Goal: Task Accomplishment & Management: Complete application form

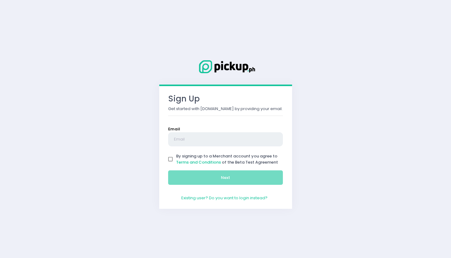
click at [179, 137] on input "text" at bounding box center [225, 139] width 115 height 14
type input "[EMAIL_ADDRESS][DOMAIN_NAME]"
click at [169, 159] on input "By signing up to a Merchant account you agree to Terms and Conditions of the Be…" at bounding box center [171, 159] width 12 height 12
checkbox input "true"
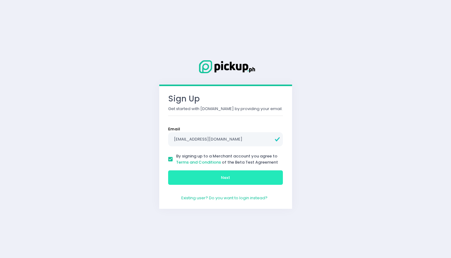
click at [196, 173] on button "Next" at bounding box center [225, 177] width 115 height 15
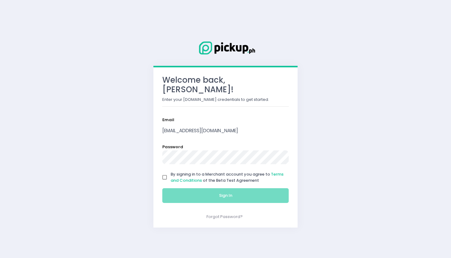
click at [367, 108] on div "Welcome back, [PERSON_NAME] ! Enter your [DOMAIN_NAME] credentials to get start…" at bounding box center [225, 129] width 451 height 258
click at [166, 171] on input "By signing in to a Merchant account you agree to Terms and Conditions of the Be…" at bounding box center [165, 177] width 12 height 12
checkbox input "true"
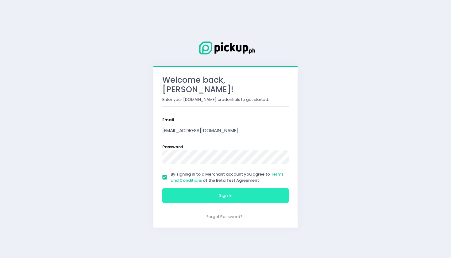
click at [176, 188] on button "Sign In" at bounding box center [225, 195] width 126 height 15
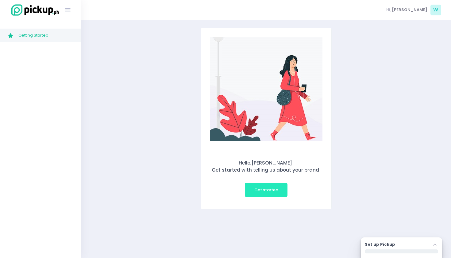
click at [260, 191] on span "Get started" at bounding box center [266, 190] width 24 height 6
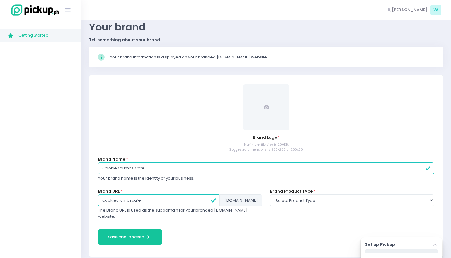
scroll to position [23, 0]
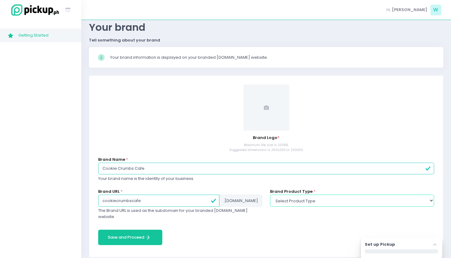
select select "food"
click at [269, 105] on span at bounding box center [266, 107] width 46 height 46
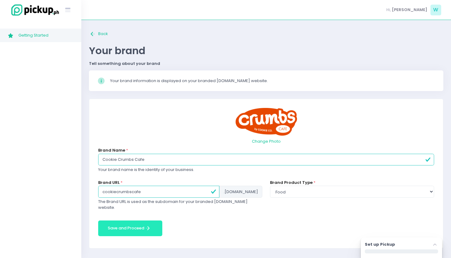
scroll to position [0, 0]
click at [114, 220] on button "Save and Proceed Save and Proceed Created with Sketch." at bounding box center [130, 228] width 64 height 16
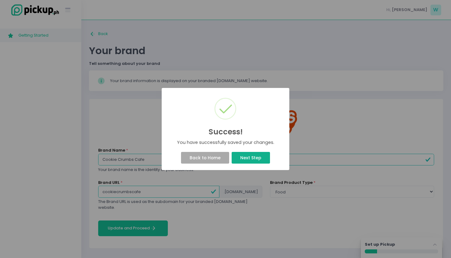
click at [251, 155] on button "Next Step" at bounding box center [251, 158] width 38 height 12
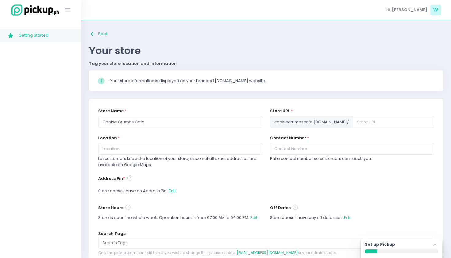
scroll to position [12, 0]
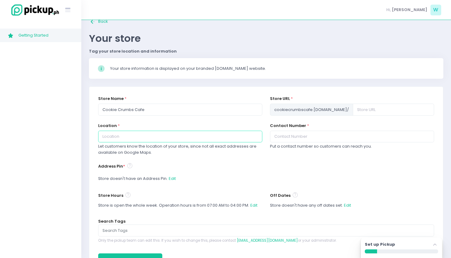
click at [143, 135] on input "text" at bounding box center [180, 136] width 164 height 12
paste input "[STREET_ADDRESS]"
type input "[STREET_ADDRESS]"
click at [204, 166] on div "Address Pin * Store doesn't have an Address Pin. Edit" at bounding box center [266, 173] width 336 height 22
click at [173, 177] on button "Edit" at bounding box center [173, 179] width 8 height 12
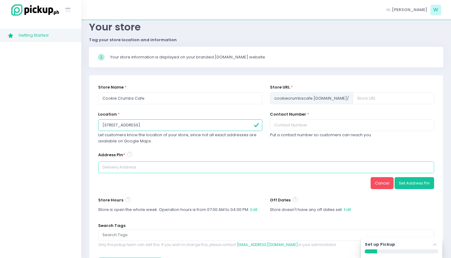
scroll to position [26, 0]
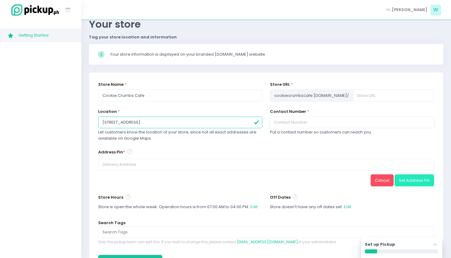
click at [422, 180] on button "Set Address Pin" at bounding box center [415, 180] width 40 height 12
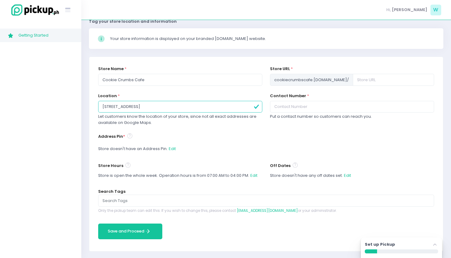
scroll to position [42, 0]
click at [173, 148] on button "Edit" at bounding box center [173, 149] width 8 height 12
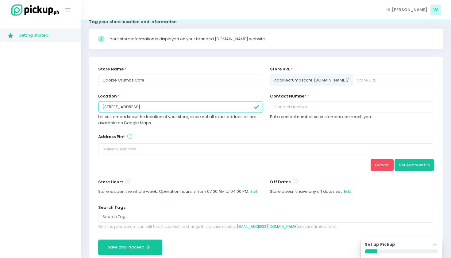
click at [129, 135] on icon at bounding box center [129, 136] width 5 height 7
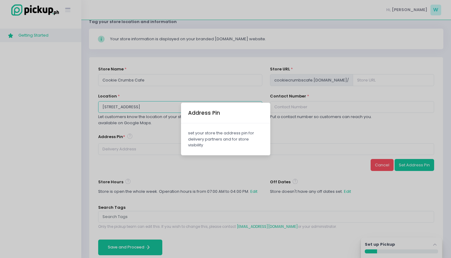
click at [128, 143] on div "Address Pin set your store the address pin for delivery partners and for store …" at bounding box center [225, 129] width 451 height 258
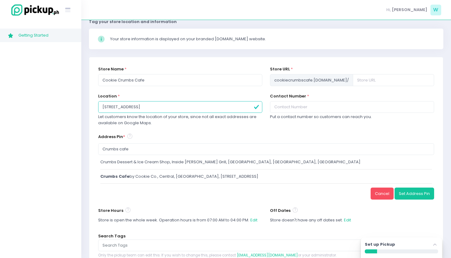
click at [149, 174] on div "Crumbs cafe by Cookie Co., Central, [GEOGRAPHIC_DATA], [STREET_ADDRESS]" at bounding box center [266, 176] width 332 height 6
type input "Crumbs Cafe by Cookie Co., Central, [GEOGRAPHIC_DATA], [STREET_ADDRESS]"
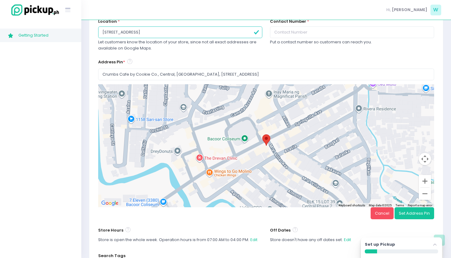
scroll to position [103, 0]
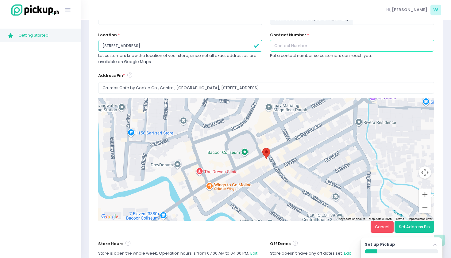
click at [302, 42] on input "text" at bounding box center [352, 46] width 164 height 12
type input "09672489844"
click at [329, 68] on div "Contact Number * [PHONE_NUMBER] Put a contact number so customers can reach you." at bounding box center [352, 52] width 172 height 40
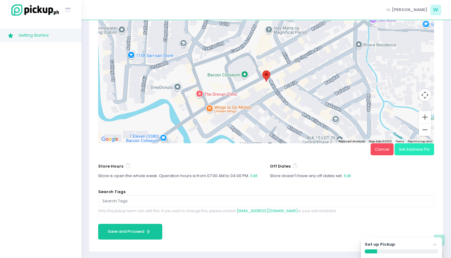
click at [406, 149] on button "Set Address Pin" at bounding box center [415, 149] width 40 height 12
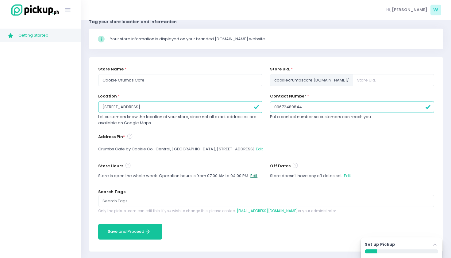
click at [254, 172] on button "Edit" at bounding box center [254, 176] width 8 height 12
select select "07:00"
select select "16:00"
select select "07:00"
select select "16:00"
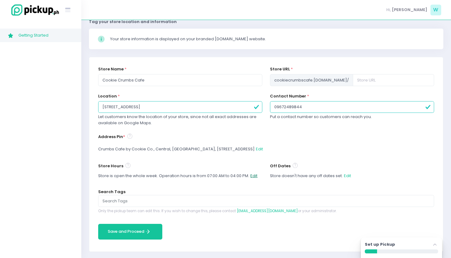
select select "07:00"
select select "16:00"
select select "07:00"
select select "16:00"
select select "07:00"
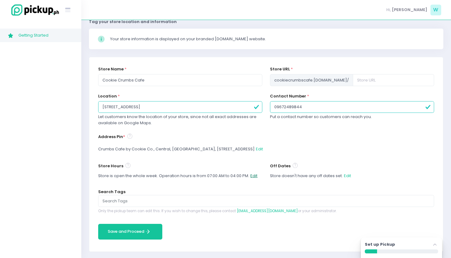
select select "16:00"
select select "07:00"
select select "16:00"
select select "07:00"
select select "16:00"
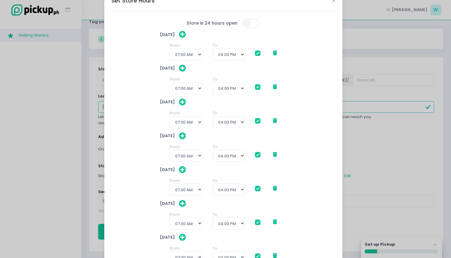
scroll to position [14, 0]
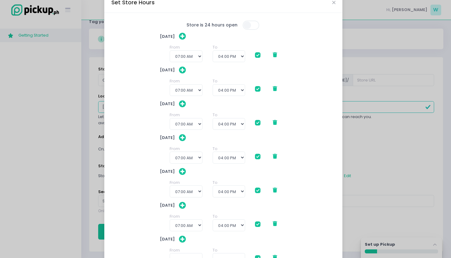
click at [273, 122] on icon at bounding box center [275, 122] width 4 height 5
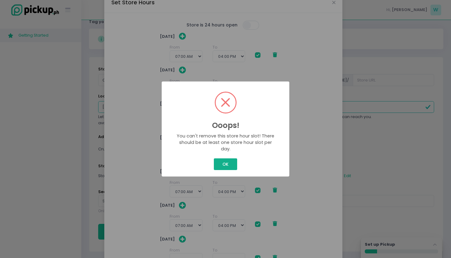
click at [222, 159] on button "OK" at bounding box center [225, 164] width 23 height 12
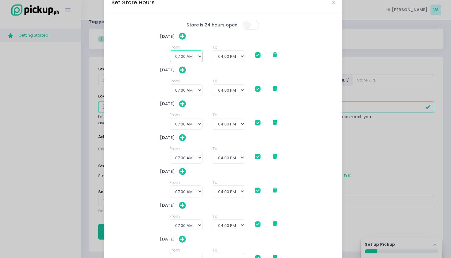
select select "15:00"
checkbox input "true"
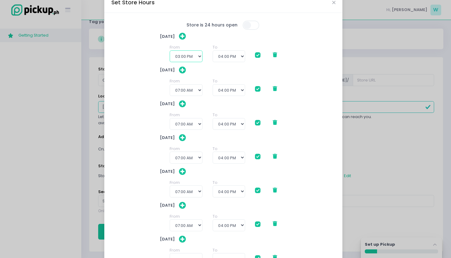
checkbox input "true"
select select "21:30"
checkbox input "true"
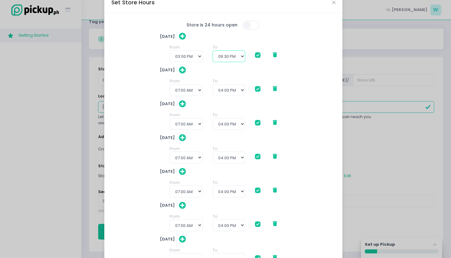
checkbox input "true"
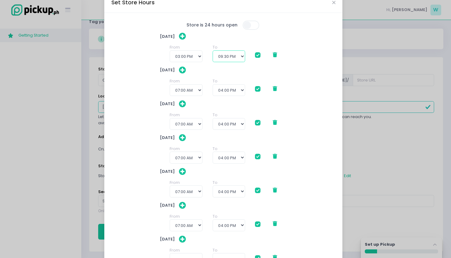
checkbox input "true"
select select "15:00"
checkbox input "true"
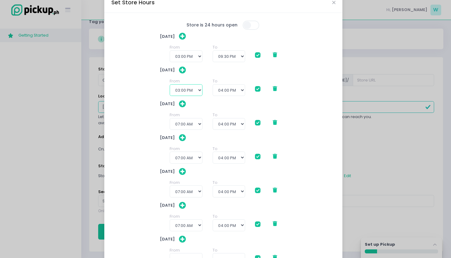
checkbox input "true"
select select "21:30"
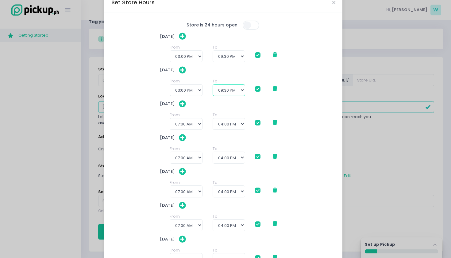
checkbox input "true"
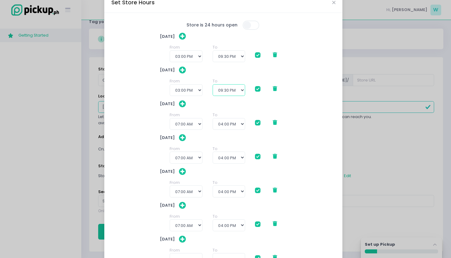
checkbox input "true"
click at [255, 122] on span at bounding box center [258, 123] width 6 height 6
click at [263, 122] on input "checkbox" at bounding box center [265, 121] width 4 height 4
checkbox input "false"
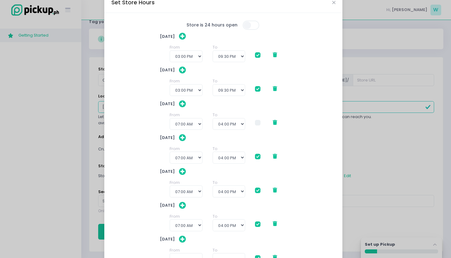
checkbox input "true"
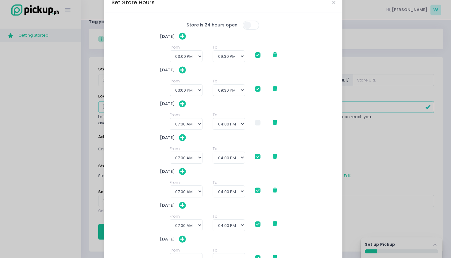
checkbox input "true"
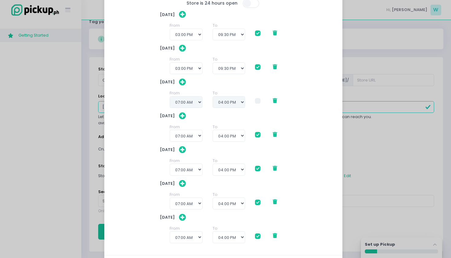
scroll to position [40, 0]
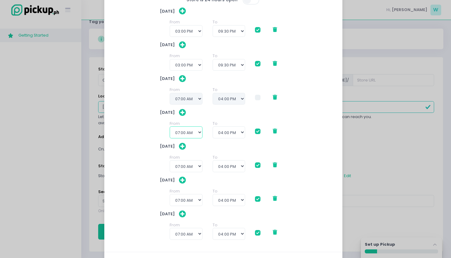
select select "15:00"
checkbox input "true"
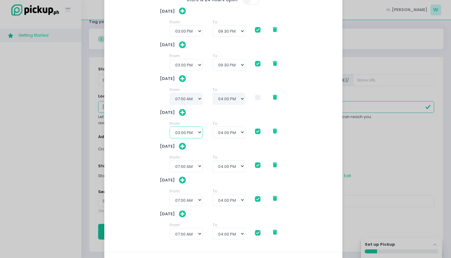
checkbox input "true"
select select "21:30"
checkbox input "true"
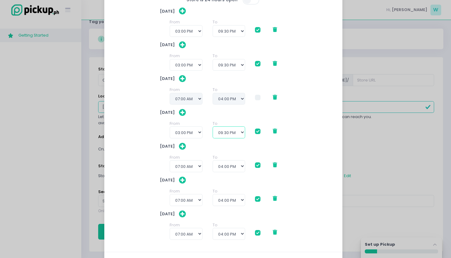
checkbox input "true"
select select "15:00"
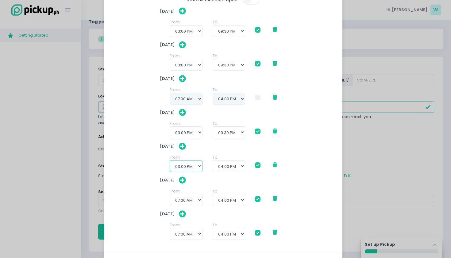
checkbox input "true"
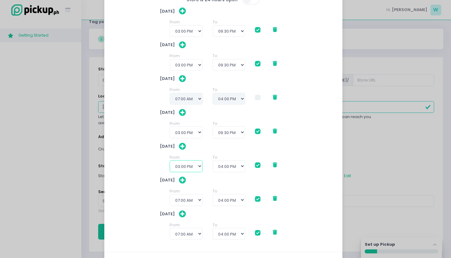
checkbox input "true"
select select "21:30"
checkbox input "true"
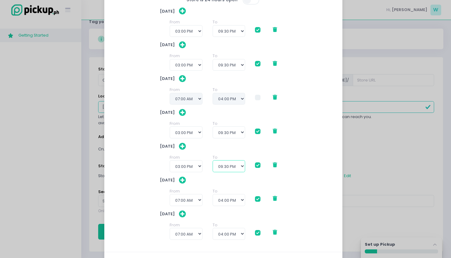
checkbox input "true"
select select "15:00"
checkbox input "true"
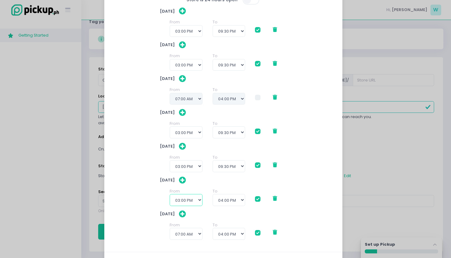
checkbox input "true"
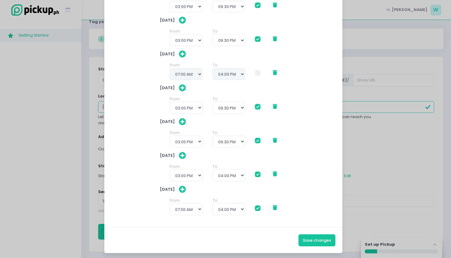
scroll to position [64, 0]
select select "21:30"
checkbox input "true"
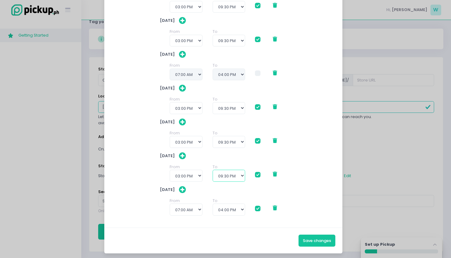
checkbox input "true"
select select "15:00"
checkbox input "true"
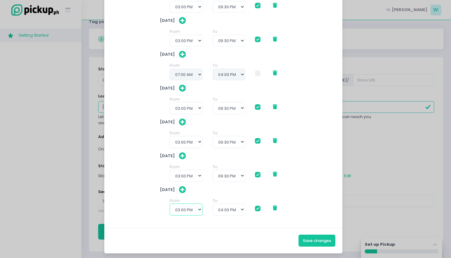
checkbox input "true"
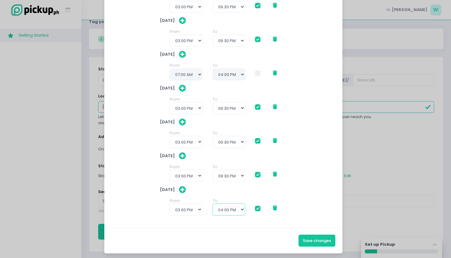
select select "21:30"
checkbox input "true"
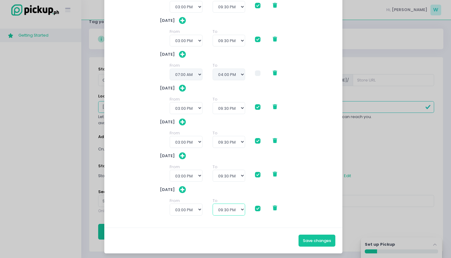
checkbox input "true"
click at [316, 239] on button "Save changes" at bounding box center [317, 240] width 37 height 12
checkbox input "true"
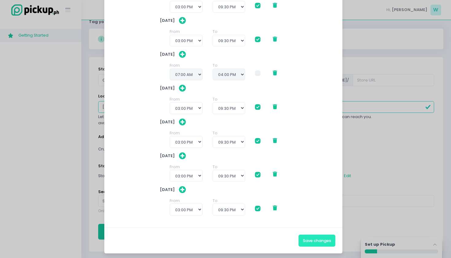
checkbox input "true"
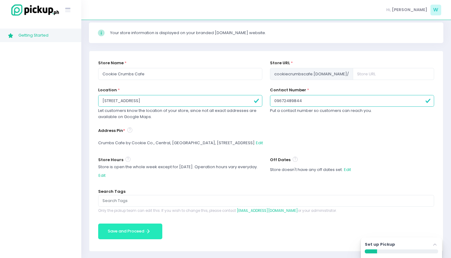
scroll to position [48, 0]
click at [150, 198] on input "text" at bounding box center [267, 201] width 328 height 6
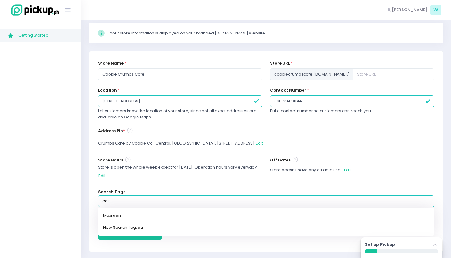
type input "cafe"
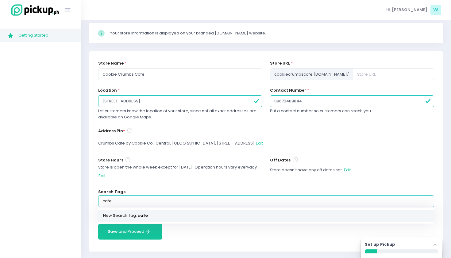
click at [148, 210] on link "New Search Tag: cafe" at bounding box center [266, 215] width 336 height 12
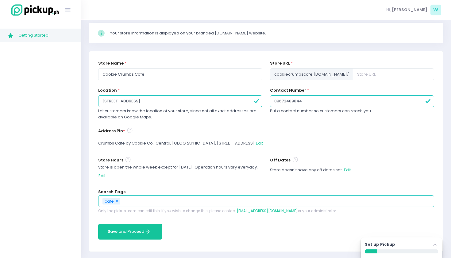
type input "m"
type input "mexican"
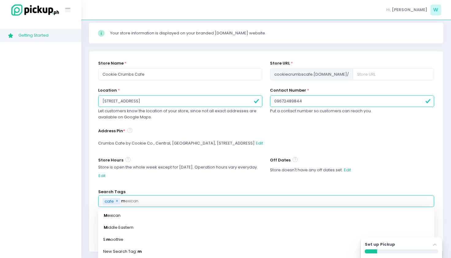
type input "ma"
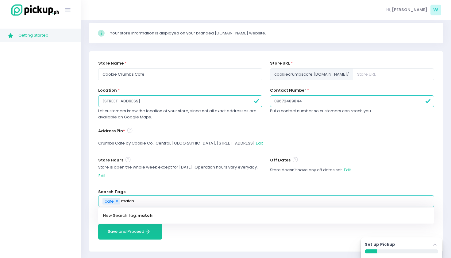
type input "matcha"
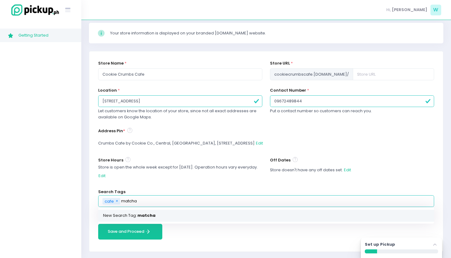
click at [150, 213] on mark "matcha" at bounding box center [147, 215] width 18 height 6
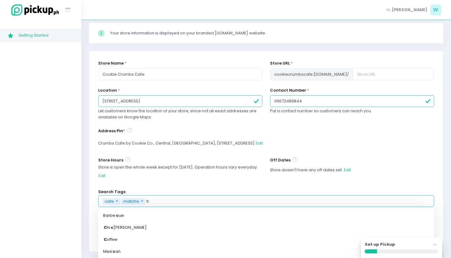
type input "co"
type input "coffee"
type input "coo"
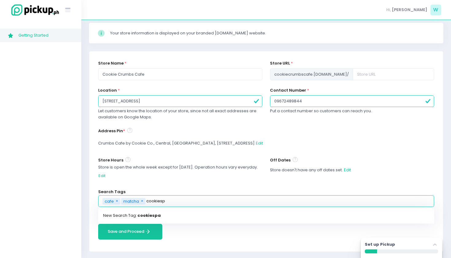
type input "cookies"
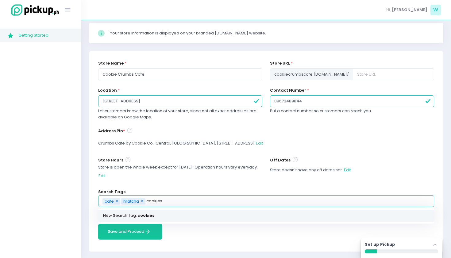
click at [162, 211] on link "New Search Tag: cookies" at bounding box center [266, 215] width 336 height 12
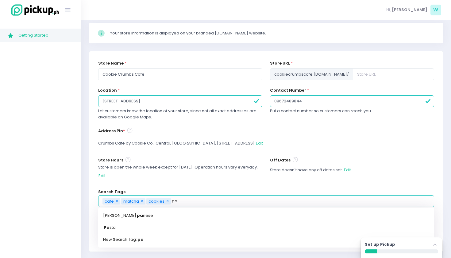
type input "pas"
type input "pasta"
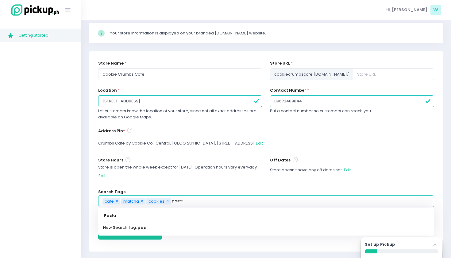
type input "[PERSON_NAME]"
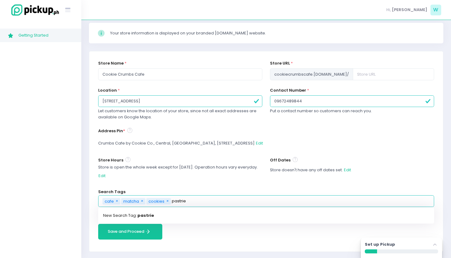
type input "pastries"
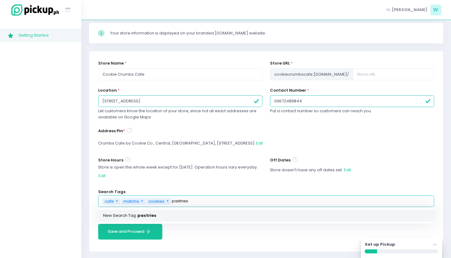
click at [149, 217] on link "New Search Tag: pastries" at bounding box center [266, 215] width 336 height 12
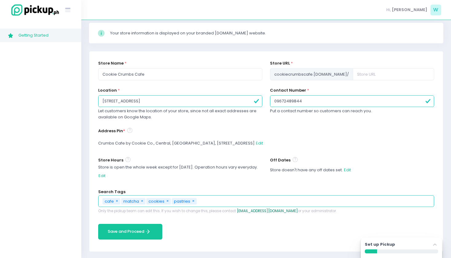
type input "m"
type input "mexican"
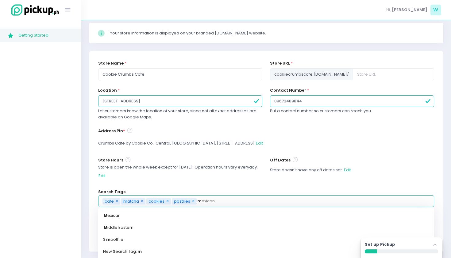
type input "ma"
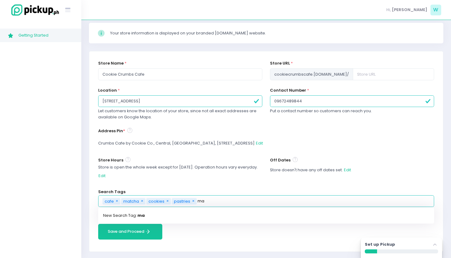
type input "m"
type input "mexican"
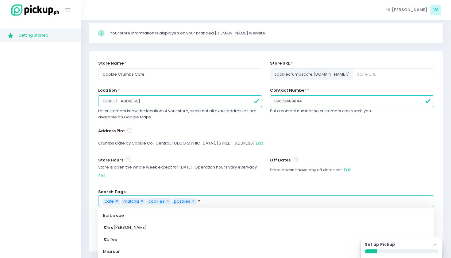
type input "co"
type input "coffee"
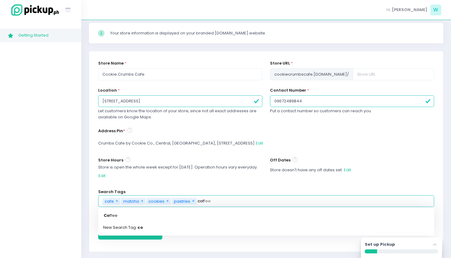
type input "cofe"
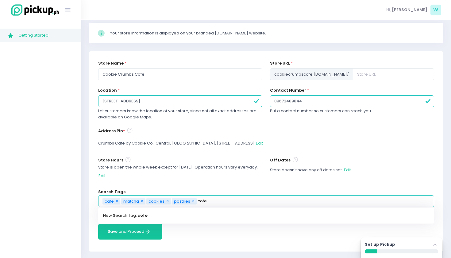
type input "cof"
type input "coffee"
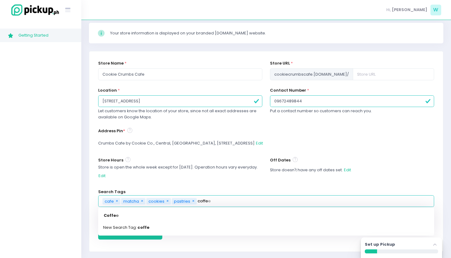
type input "coffee"
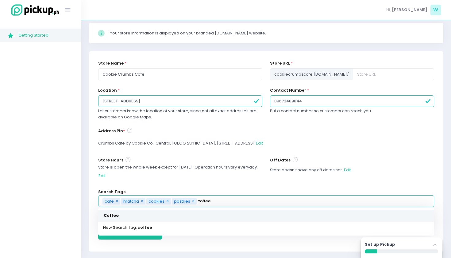
click at [176, 216] on link "Coffee" at bounding box center [266, 215] width 336 height 12
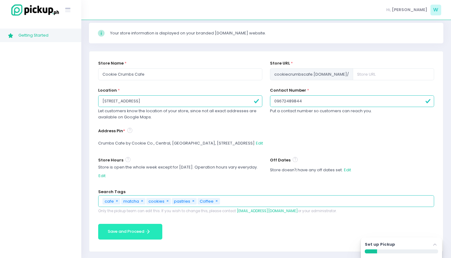
click at [131, 227] on button "Save and Proceed Save and Proceed Created with Sketch." at bounding box center [130, 231] width 64 height 16
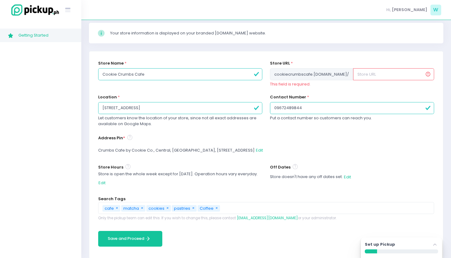
click at [373, 72] on input "text" at bounding box center [393, 74] width 81 height 12
click at [332, 92] on div "Store URL * cookiecrumbscafe .[DOMAIN_NAME] / This field is required." at bounding box center [352, 77] width 172 height 34
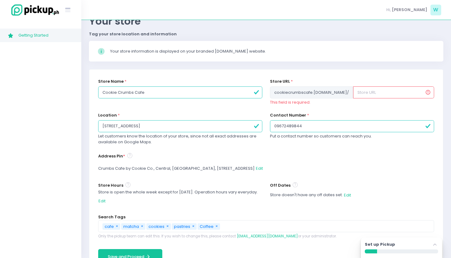
scroll to position [24, 0]
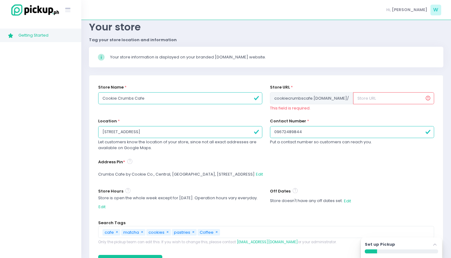
click at [428, 100] on input "text" at bounding box center [393, 98] width 81 height 12
paste input "[URL][DOMAIN_NAME]"
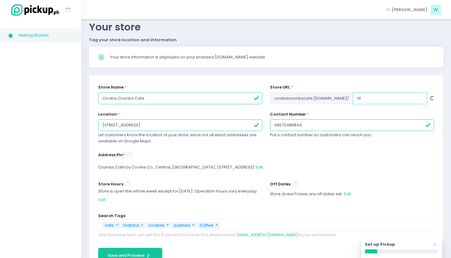
type input "h"
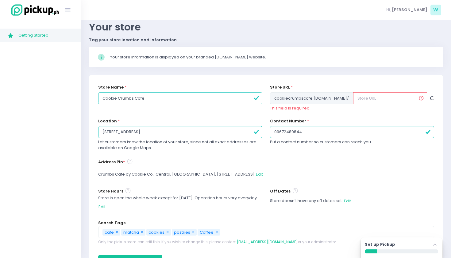
click at [347, 119] on div "Contact Number * [PHONE_NUMBER] Put a contact number so customers can reach you." at bounding box center [352, 131] width 164 height 27
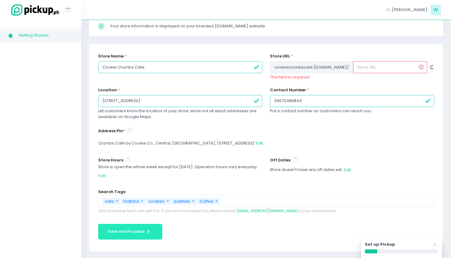
scroll to position [54, 0]
click at [107, 230] on button "Save and Proceed Save and Proceed Created with Sketch." at bounding box center [130, 232] width 64 height 16
click at [294, 157] on icon at bounding box center [295, 159] width 5 height 7
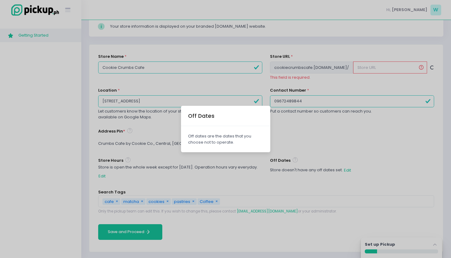
click at [329, 144] on div "Off Dates Off dates are the dates that you choose not to operate." at bounding box center [225, 129] width 451 height 258
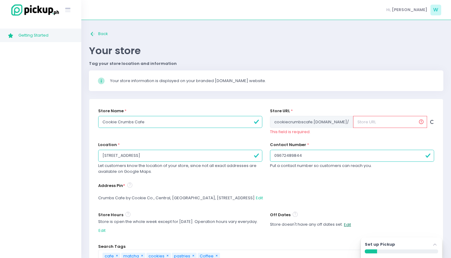
scroll to position [0, 0]
click at [342, 142] on div "Contact Number * [PHONE_NUMBER] Put a contact number so customers can reach you." at bounding box center [352, 155] width 164 height 27
click at [355, 122] on input "text" at bounding box center [390, 122] width 74 height 12
type input "c"
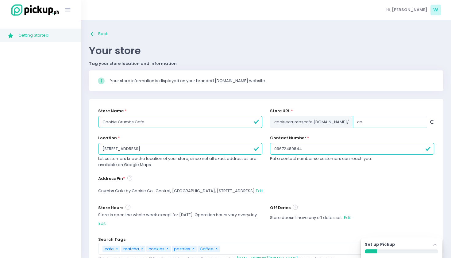
type input "c"
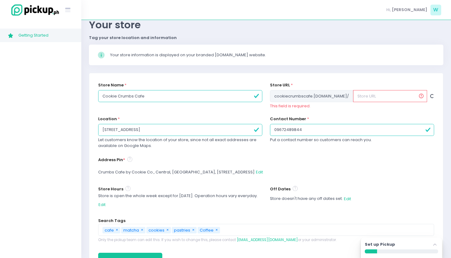
scroll to position [25, 0]
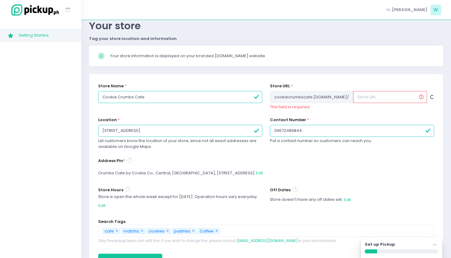
click at [325, 100] on span "cookiecrumbscafe .[DOMAIN_NAME] /" at bounding box center [311, 97] width 83 height 12
click at [321, 95] on span "cookiecrumbscafe .[DOMAIN_NAME] /" at bounding box center [311, 97] width 83 height 12
click at [362, 103] on div "Store URL * cookiecrumbscafe .[DOMAIN_NAME] / This field is required." at bounding box center [352, 96] width 164 height 27
click at [360, 98] on input "text" at bounding box center [390, 97] width 74 height 12
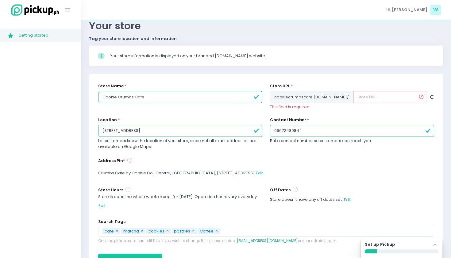
click at [431, 96] on div at bounding box center [432, 97] width 4 height 4
click at [421, 97] on input "text" at bounding box center [390, 97] width 74 height 12
click at [360, 93] on input "text" at bounding box center [390, 97] width 74 height 12
paste input "[URL][DOMAIN_NAME]"
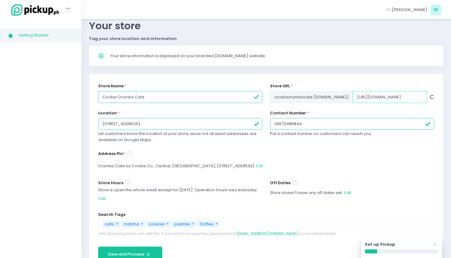
type input "[URL][DOMAIN_NAME]"
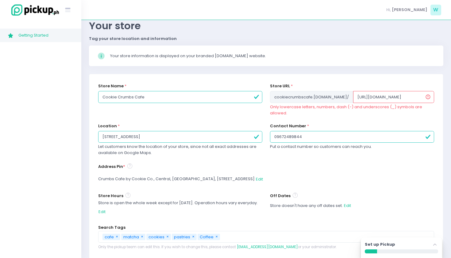
click at [373, 98] on input "[URL][DOMAIN_NAME]" at bounding box center [393, 97] width 81 height 12
drag, startPoint x: 342, startPoint y: 99, endPoint x: 424, endPoint y: 101, distance: 82.3
click at [424, 101] on input "[URL][DOMAIN_NAME]" at bounding box center [393, 97] width 81 height 12
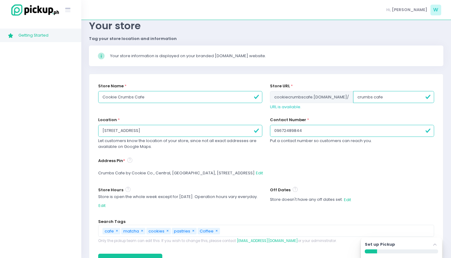
drag, startPoint x: 424, startPoint y: 101, endPoint x: 381, endPoint y: 114, distance: 45.5
click at [381, 117] on div "Contact Number * [PHONE_NUMBER] Put a contact number so customers can reach you." at bounding box center [352, 130] width 164 height 27
click at [359, 96] on input "crumbs cafe" at bounding box center [393, 97] width 81 height 12
click at [360, 105] on div "URL is available." at bounding box center [352, 107] width 164 height 6
click at [371, 97] on input "crumbscafe" at bounding box center [393, 97] width 81 height 12
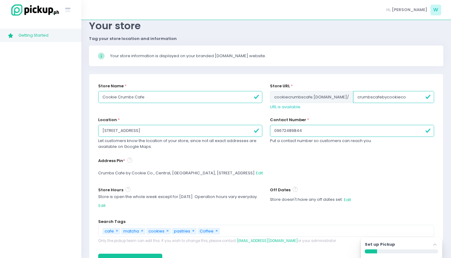
type input "crumbscafebycookieco"
click at [349, 118] on div "Contact Number * [PHONE_NUMBER] Put a contact number so customers can reach you." at bounding box center [352, 130] width 164 height 27
click at [287, 96] on span "cookiecrumbscafe .[DOMAIN_NAME] /" at bounding box center [311, 97] width 83 height 12
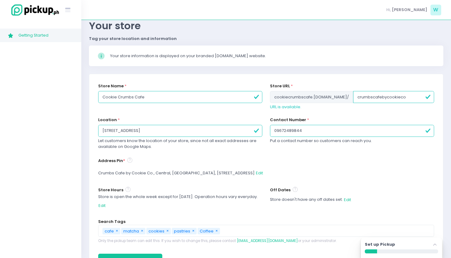
click at [285, 96] on span "cookiecrumbscafe .[DOMAIN_NAME] /" at bounding box center [311, 97] width 83 height 12
click at [323, 108] on div "URL is available." at bounding box center [352, 107] width 164 height 6
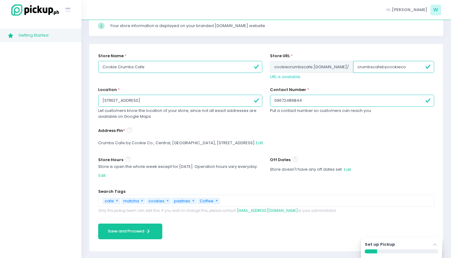
scroll to position [54, 0]
click at [136, 226] on button "Save and Proceed Save and Proceed Created with Sketch." at bounding box center [130, 232] width 64 height 16
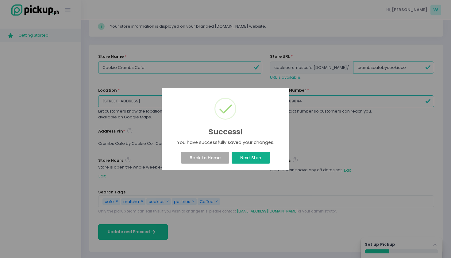
click at [242, 155] on button "Next Step" at bounding box center [251, 158] width 38 height 12
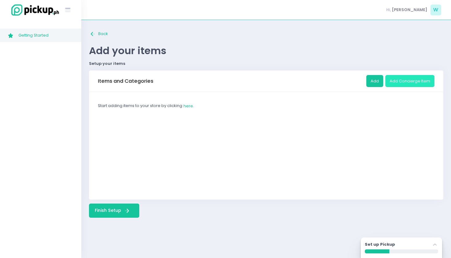
click at [388, 78] on button "Add Concierge Item" at bounding box center [410, 81] width 49 height 12
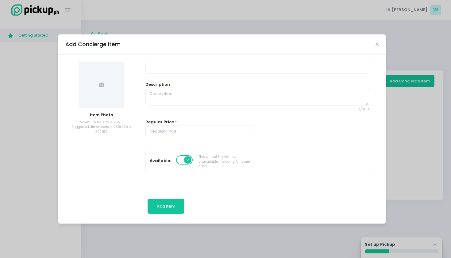
click at [374, 44] on div "Add Concierge Item" at bounding box center [222, 44] width 328 height 20
click at [379, 43] on div "Add Concierge Item" at bounding box center [222, 44] width 328 height 20
click at [376, 43] on icon "Close" at bounding box center [377, 44] width 3 height 5
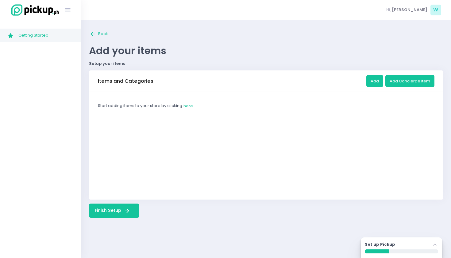
click at [389, 245] on label "Set up Pickup" at bounding box center [380, 244] width 30 height 6
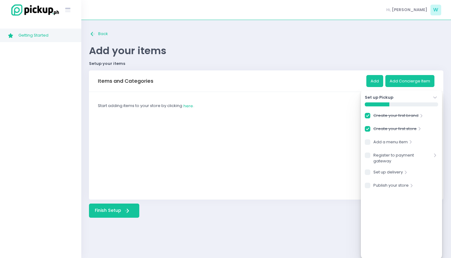
click at [344, 158] on div "Start adding items to your store by clicking here ." at bounding box center [266, 145] width 355 height 107
click at [404, 59] on div "Add your items Setup your items" at bounding box center [266, 56] width 355 height 22
click at [436, 97] on icon "Stockholm-icons / Navigation / Angle-down Created with Sketch." at bounding box center [435, 97] width 6 height 6
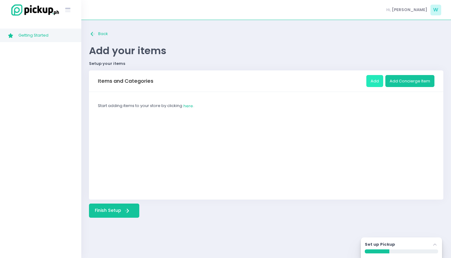
click at [375, 81] on button "Add" at bounding box center [375, 81] width 17 height 12
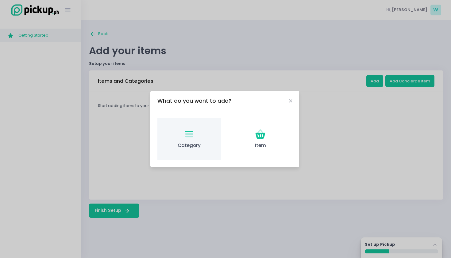
click at [196, 133] on div "Category Created with Sketch. Category" at bounding box center [189, 139] width 64 height 42
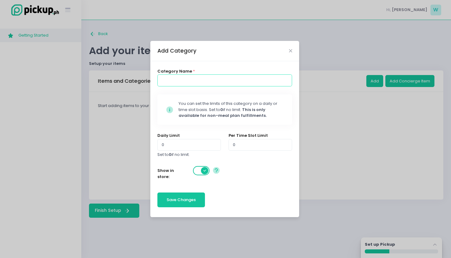
click at [181, 82] on input at bounding box center [224, 80] width 135 height 12
type input "c"
type input "Classics (Espresso based)"
click at [192, 196] on span "Save Changes" at bounding box center [181, 199] width 29 height 6
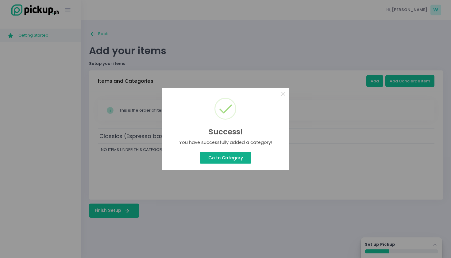
click at [225, 154] on button "Go to Category" at bounding box center [226, 158] width 52 height 12
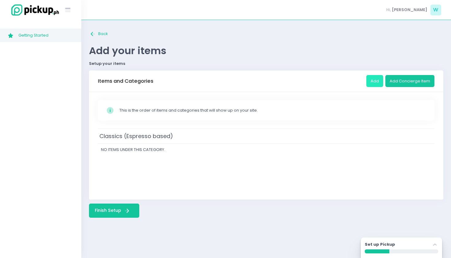
click at [376, 81] on button "Add" at bounding box center [375, 81] width 17 height 12
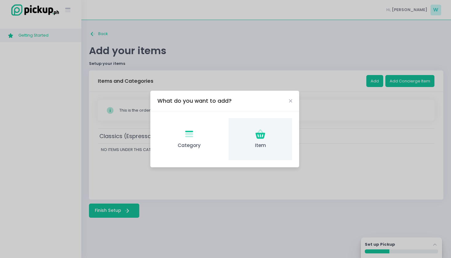
click at [261, 137] on icon at bounding box center [261, 135] width 10 height 6
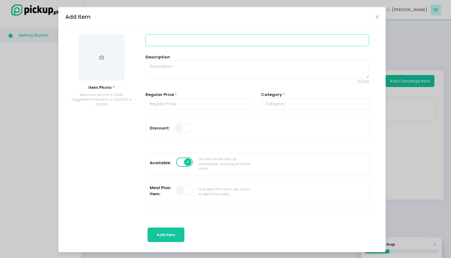
click at [173, 39] on input at bounding box center [256, 40] width 223 height 12
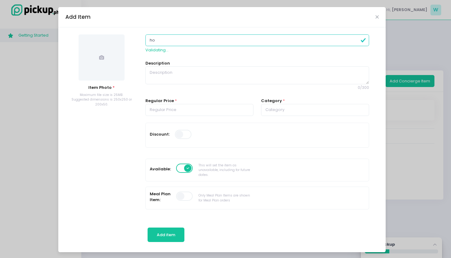
type input "h"
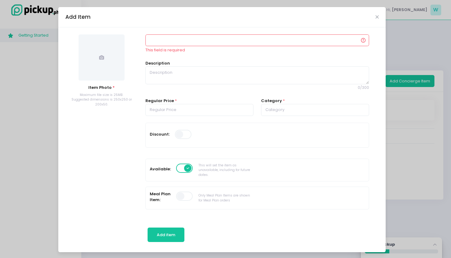
type input "B"
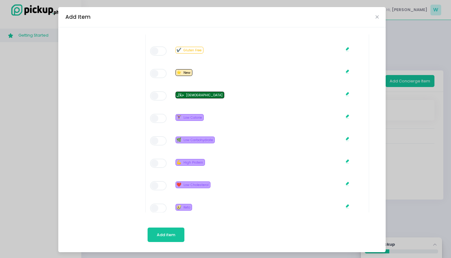
scroll to position [393, 0]
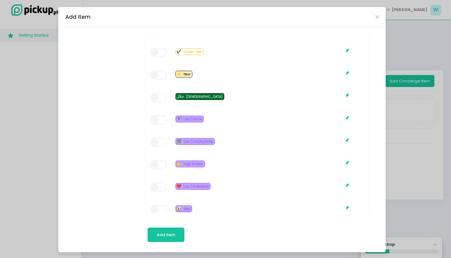
click at [160, 115] on span at bounding box center [158, 119] width 17 height 9
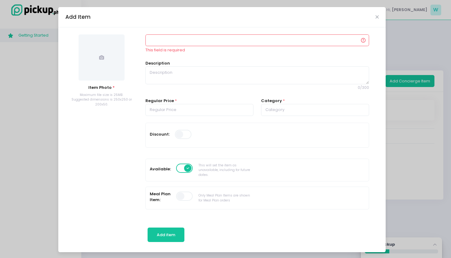
scroll to position [0, 0]
click at [175, 37] on input at bounding box center [256, 40] width 223 height 12
type input "b"
type input "H"
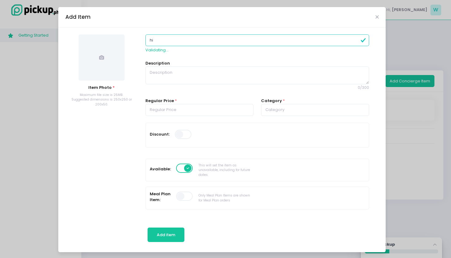
type input "h"
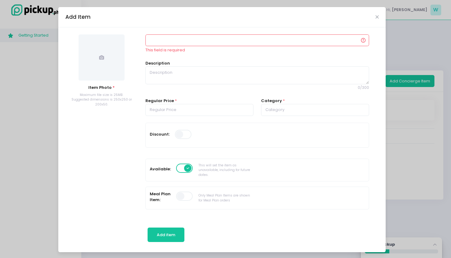
type input "A"
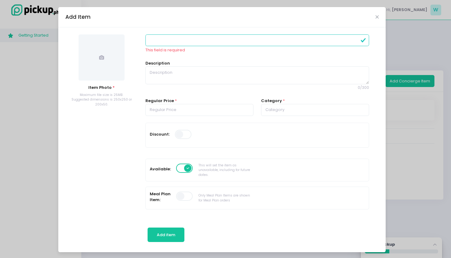
type input "i"
type input "l"
type input "L"
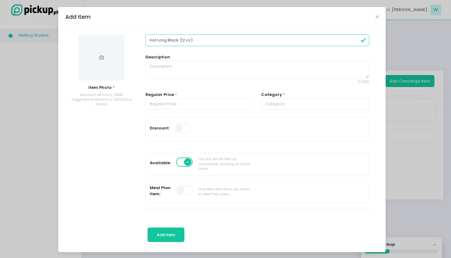
type input "Hot Long Black (12 oz)"
click at [171, 60] on div "Description 0 / 300" at bounding box center [256, 69] width 223 height 30
click at [171, 68] on textarea at bounding box center [256, 69] width 223 height 18
type textarea "D"
type textarea "d"
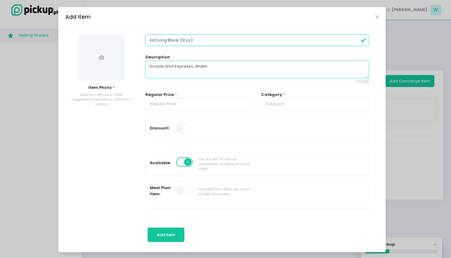
type textarea "Double Shot Espresso, Water"
click at [226, 96] on div "Regular Price *" at bounding box center [199, 100] width 108 height 18
click at [243, 105] on input "number" at bounding box center [199, 104] width 108 height 12
type input "-1"
click at [245, 105] on input "-1" at bounding box center [199, 104] width 108 height 12
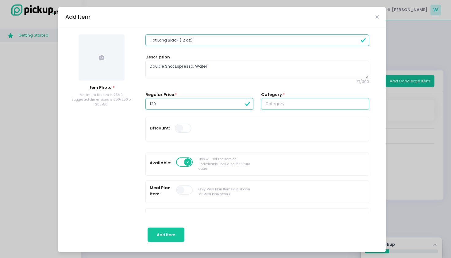
type input "120.00"
click at [332, 105] on input "text" at bounding box center [315, 104] width 108 height 12
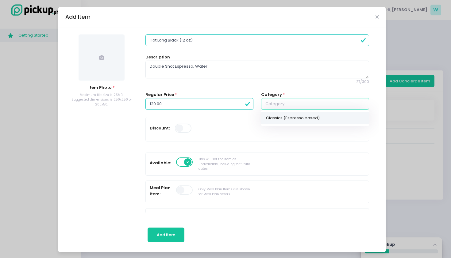
click at [320, 115] on link "Classics (Espresso based)" at bounding box center [315, 118] width 108 height 12
type input "Classics (Espresso based)"
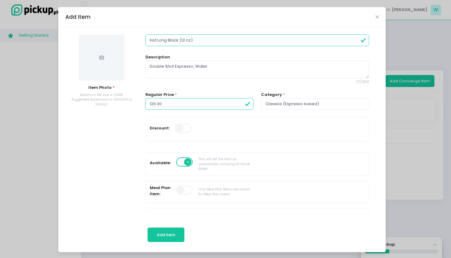
click at [243, 127] on div "Discount:" at bounding box center [202, 129] width 104 height 16
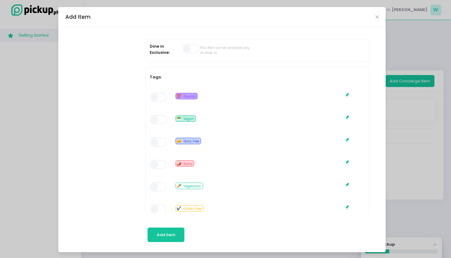
scroll to position [388, 0]
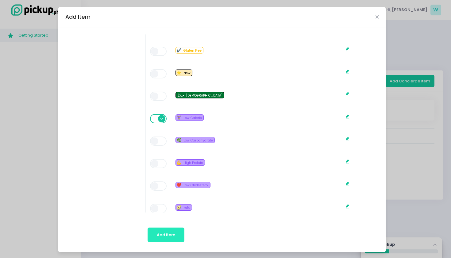
click at [177, 228] on button "Add item" at bounding box center [166, 234] width 37 height 15
click at [173, 235] on span "Add item" at bounding box center [166, 234] width 18 height 6
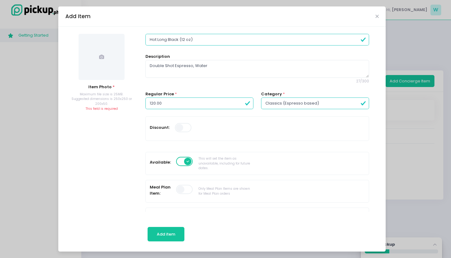
click at [98, 59] on span at bounding box center [102, 57] width 46 height 46
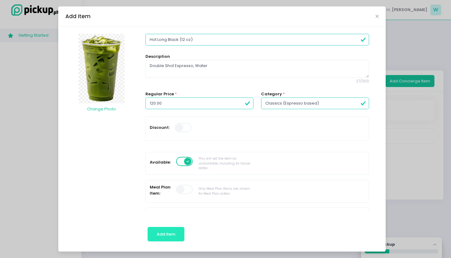
click at [171, 228] on button "Add item" at bounding box center [166, 234] width 37 height 15
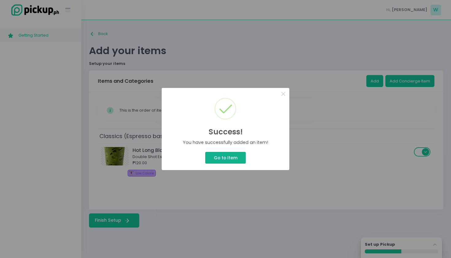
click at [232, 159] on button "Go to Item" at bounding box center [225, 158] width 41 height 12
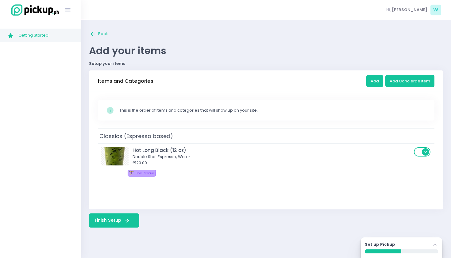
scroll to position [0, 0]
click at [122, 219] on button "Finish Setup Finish Setup Created with Sketch." at bounding box center [114, 220] width 50 height 14
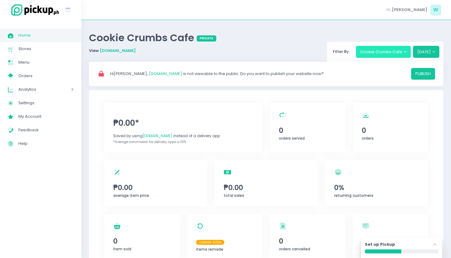
click at [397, 48] on button "Cookie Crumbs Cafe" at bounding box center [383, 52] width 55 height 12
click at [399, 51] on button "Cookie Crumbs Cafe" at bounding box center [383, 52] width 55 height 12
click at [387, 256] on div "Set up Pickup Stockholm-icons / Navigation / Angle-up Created with Sketch." at bounding box center [401, 247] width 81 height 21
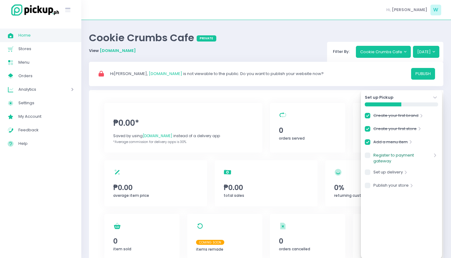
click at [388, 158] on link "Register to payment gateway" at bounding box center [403, 158] width 59 height 12
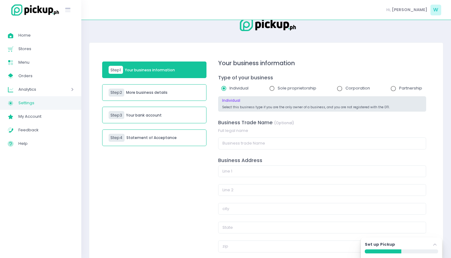
scroll to position [11, 0]
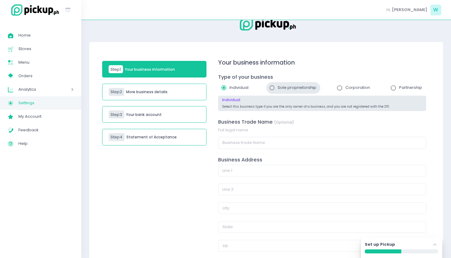
click at [271, 86] on input "radio" at bounding box center [272, 88] width 12 height 12
radio input "true"
radio input "false"
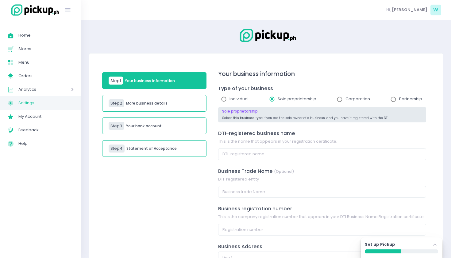
scroll to position [0, 0]
click at [167, 101] on h5 "More business details" at bounding box center [146, 103] width 41 height 4
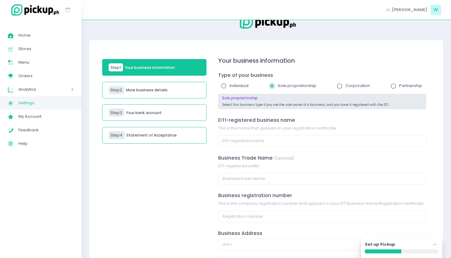
scroll to position [16, 0]
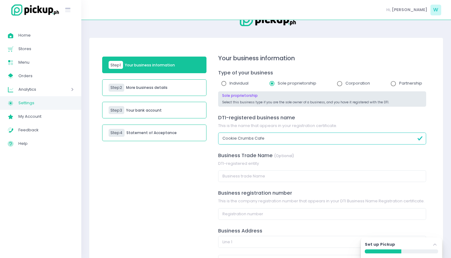
click at [266, 138] on input "Cookie Crumbs Cafe" at bounding box center [322, 138] width 208 height 12
type input "Cookie Crumbs Cafe"
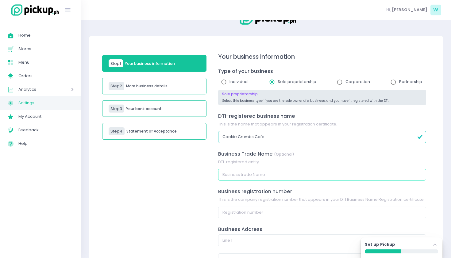
scroll to position [49, 0]
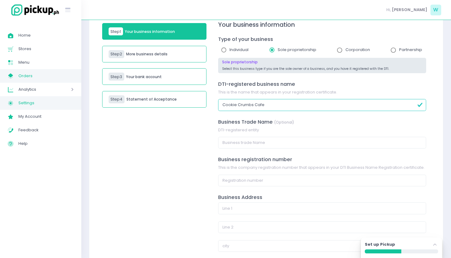
click at [48, 71] on link "My Store Created with Sketch. Orders" at bounding box center [40, 76] width 81 height 14
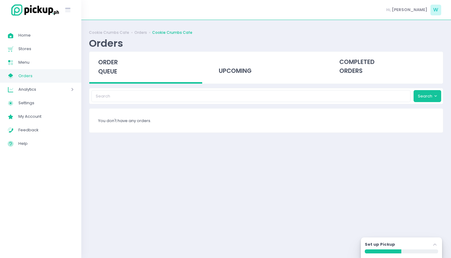
click at [37, 86] on span "Analytics" at bounding box center [35, 89] width 35 height 8
click at [34, 91] on span "Analytics" at bounding box center [35, 89] width 35 height 8
click at [29, 60] on span "Menu" at bounding box center [45, 62] width 55 height 8
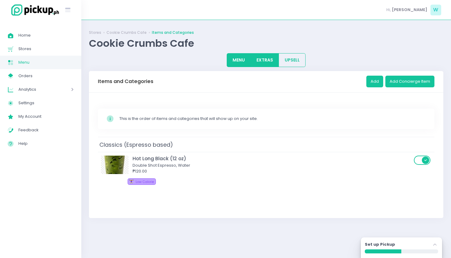
click at [272, 60] on button "EXTRAS" at bounding box center [265, 60] width 29 height 14
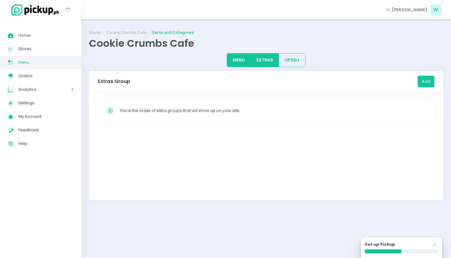
click at [240, 60] on button "MENU" at bounding box center [239, 60] width 24 height 14
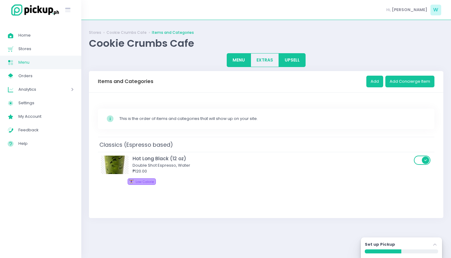
click at [291, 59] on button "UPSELL" at bounding box center [292, 60] width 27 height 14
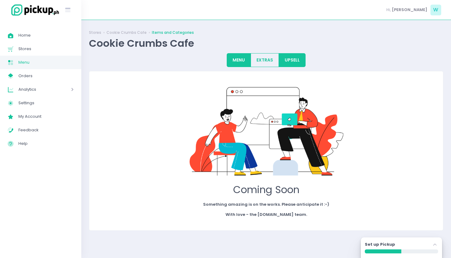
click at [227, 57] on button "MENU" at bounding box center [239, 60] width 24 height 14
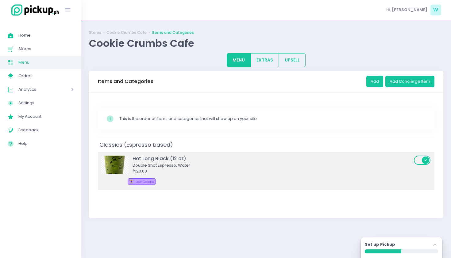
click at [143, 169] on div "₱120.00" at bounding box center [273, 171] width 280 height 6
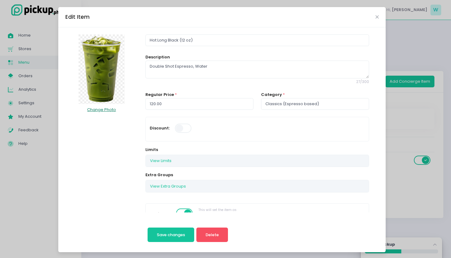
click at [100, 109] on button "Change Photo" at bounding box center [101, 110] width 29 height 12
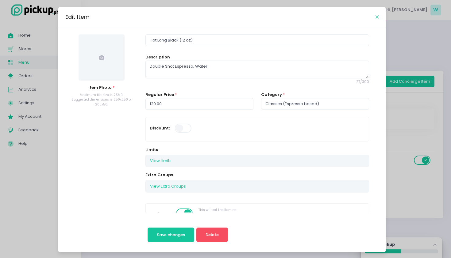
click at [377, 17] on icon "Close" at bounding box center [377, 17] width 3 height 5
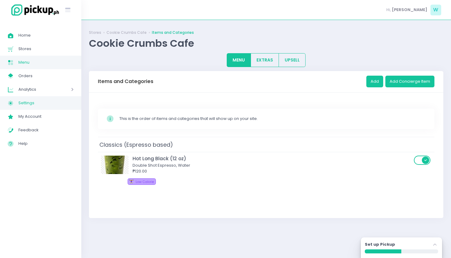
click at [43, 98] on link "Settings Created with Sketch. Settings" at bounding box center [40, 103] width 81 height 14
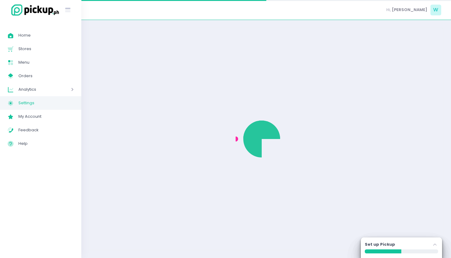
select select "active"
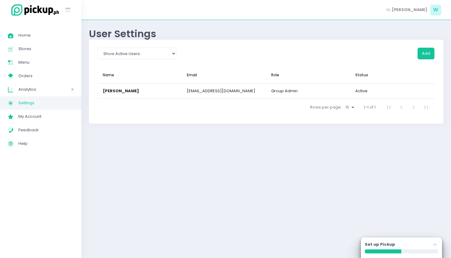
click at [43, 93] on span "Analytics" at bounding box center [35, 89] width 35 height 8
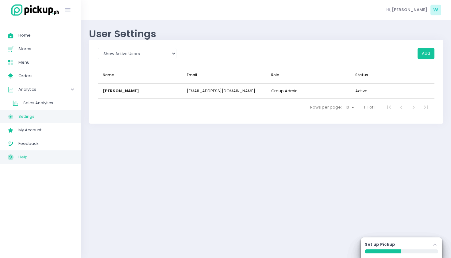
click at [33, 155] on span "Help" at bounding box center [45, 157] width 55 height 8
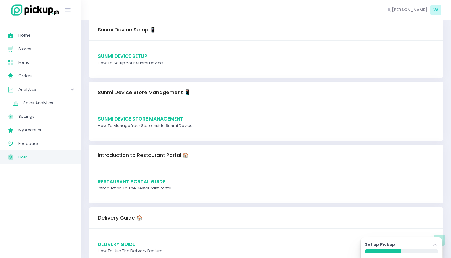
scroll to position [107, 0]
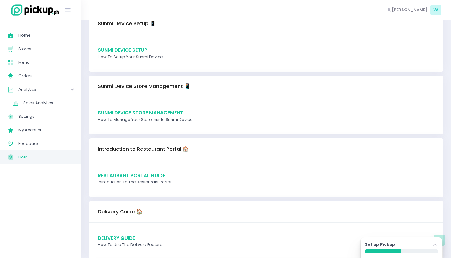
click at [155, 45] on div "Sunmi Device Setup How to setup your Sunmi device." at bounding box center [266, 52] width 355 height 37
click at [132, 47] on span "Sunmi Device Setup" at bounding box center [122, 50] width 49 height 6
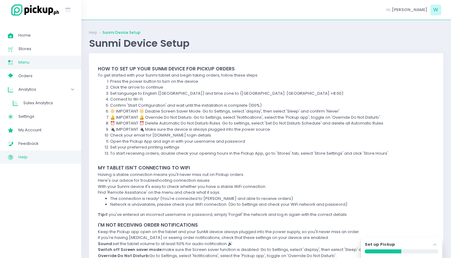
click at [43, 65] on span "Menu" at bounding box center [45, 62] width 55 height 8
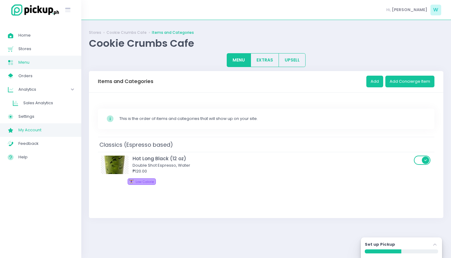
click at [39, 129] on span "My Account" at bounding box center [45, 130] width 55 height 8
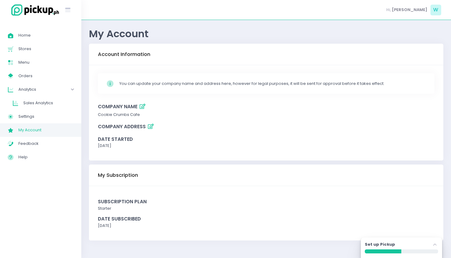
click at [112, 204] on div "Subscription Plan" at bounding box center [266, 201] width 337 height 7
click at [39, 142] on span "Feedback" at bounding box center [45, 143] width 55 height 8
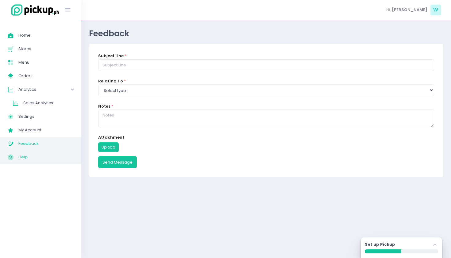
click at [37, 150] on link "Help Created with Sketch. Help" at bounding box center [40, 157] width 81 height 14
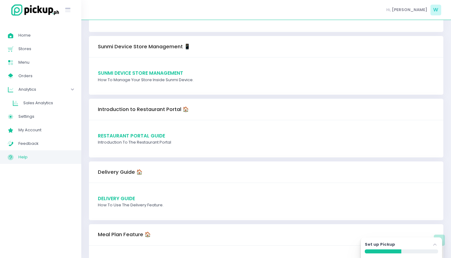
scroll to position [166, 0]
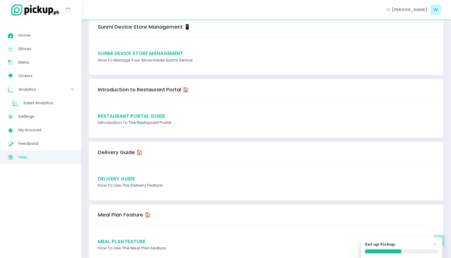
click at [121, 179] on span "Delivery Guide" at bounding box center [116, 178] width 37 height 6
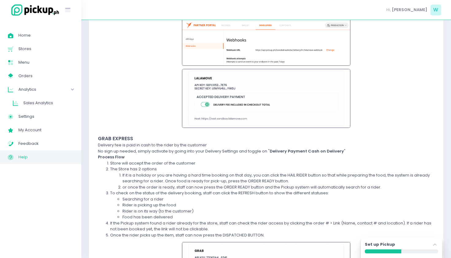
scroll to position [11, 0]
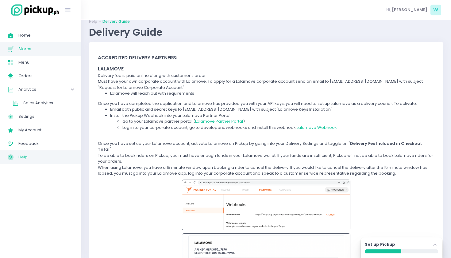
click at [33, 45] on span "Stores" at bounding box center [45, 49] width 55 height 8
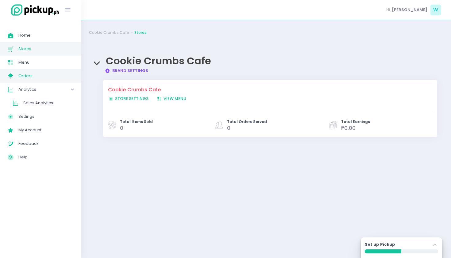
click at [37, 78] on span "Orders" at bounding box center [45, 76] width 55 height 8
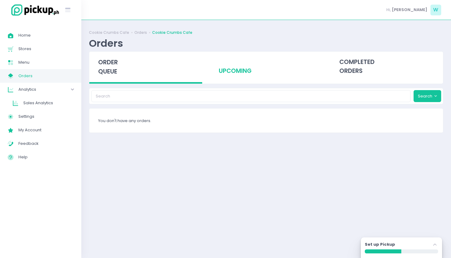
click at [223, 64] on div "upcoming" at bounding box center [266, 67] width 113 height 30
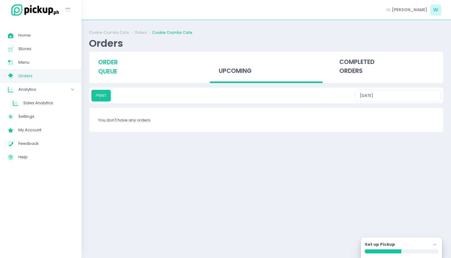
click at [103, 68] on span "order queue" at bounding box center [108, 66] width 20 height 17
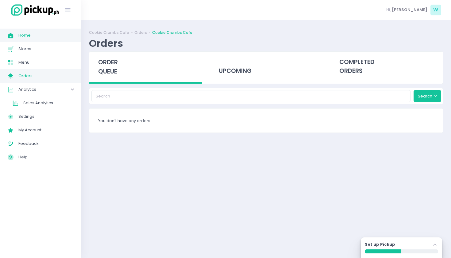
click at [51, 36] on span "Home" at bounding box center [45, 35] width 55 height 8
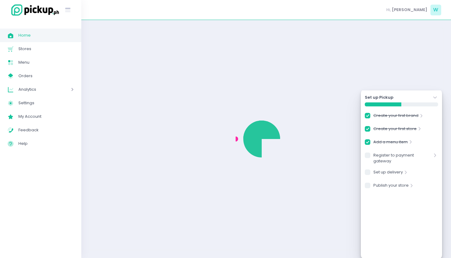
checkbox input "true"
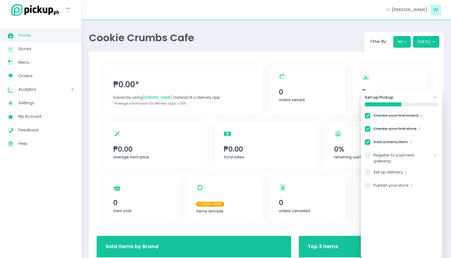
click at [438, 98] on icon "Stockholm-icons / Navigation / Angle-down Created with Sketch." at bounding box center [435, 97] width 6 height 6
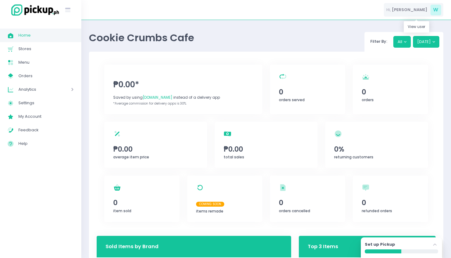
click at [399, 13] on span "[PERSON_NAME]" at bounding box center [410, 10] width 36 height 6
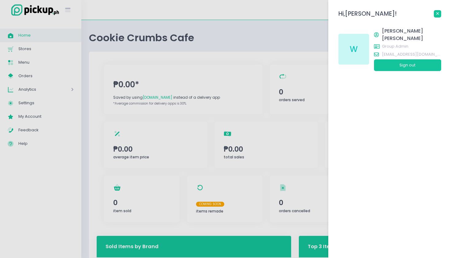
click at [439, 12] on link at bounding box center [437, 13] width 7 height 7
